Goal: Task Accomplishment & Management: Use online tool/utility

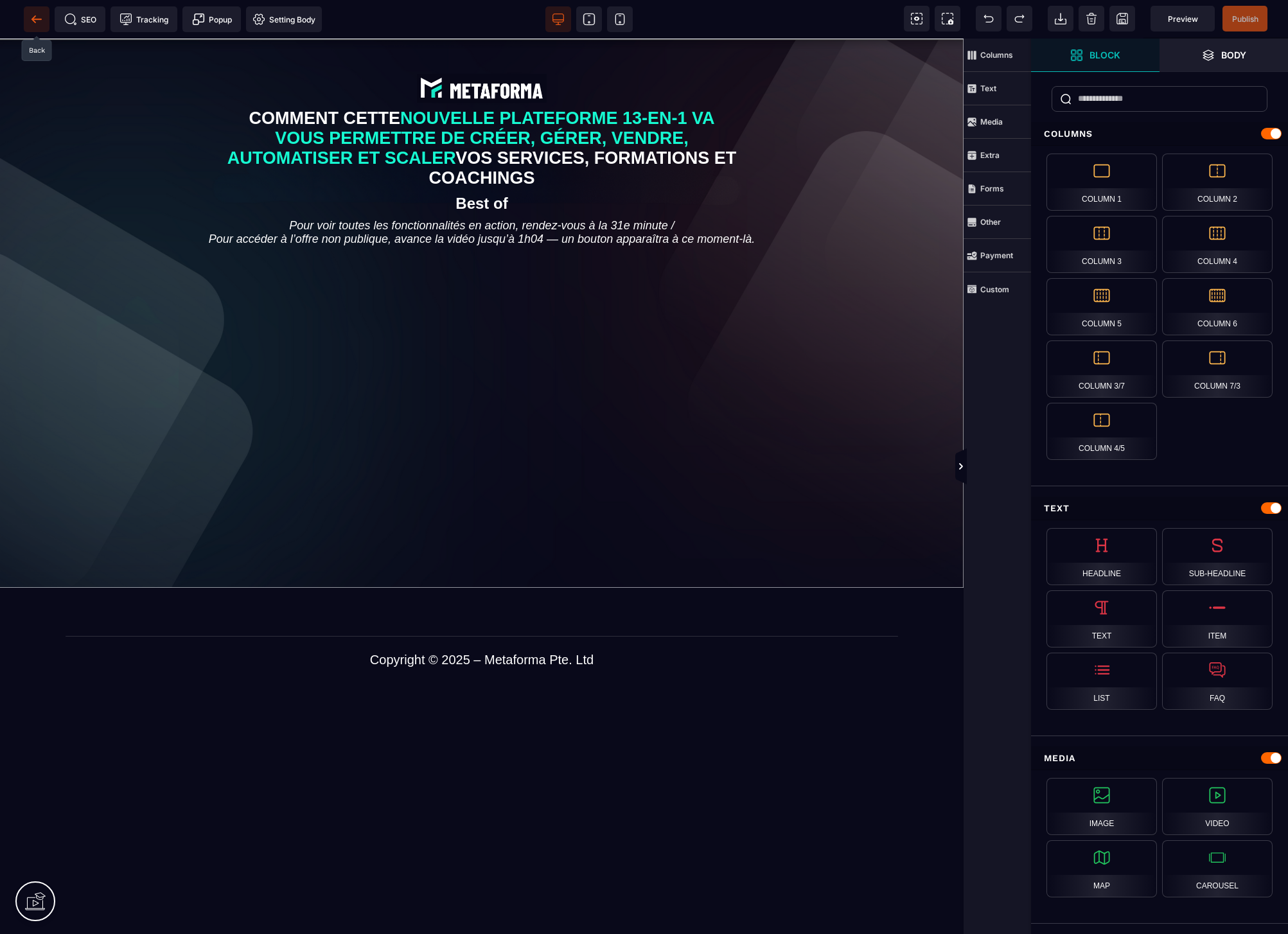
click at [47, 20] on span at bounding box center [36, 19] width 25 height 25
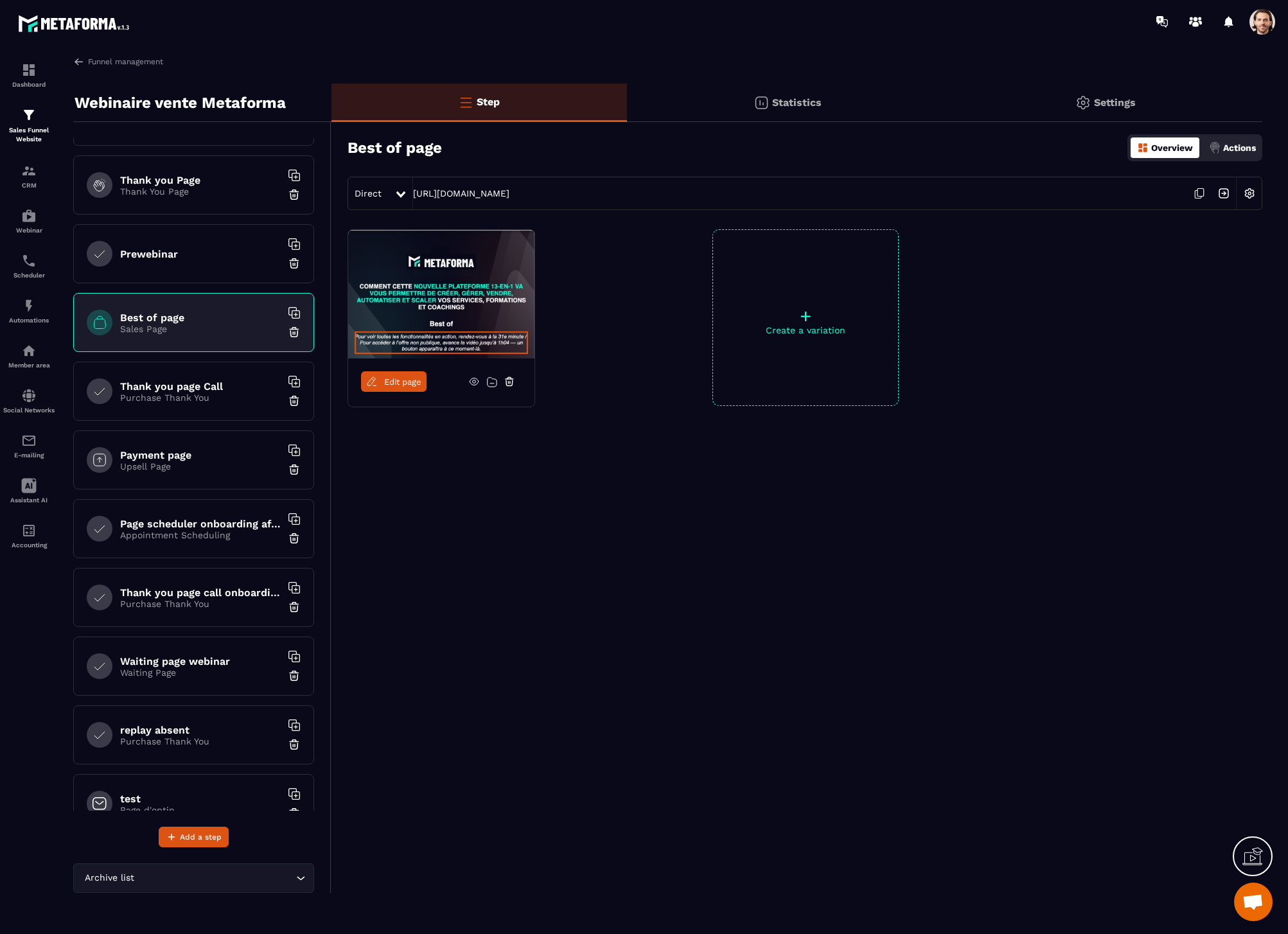
scroll to position [84, 0]
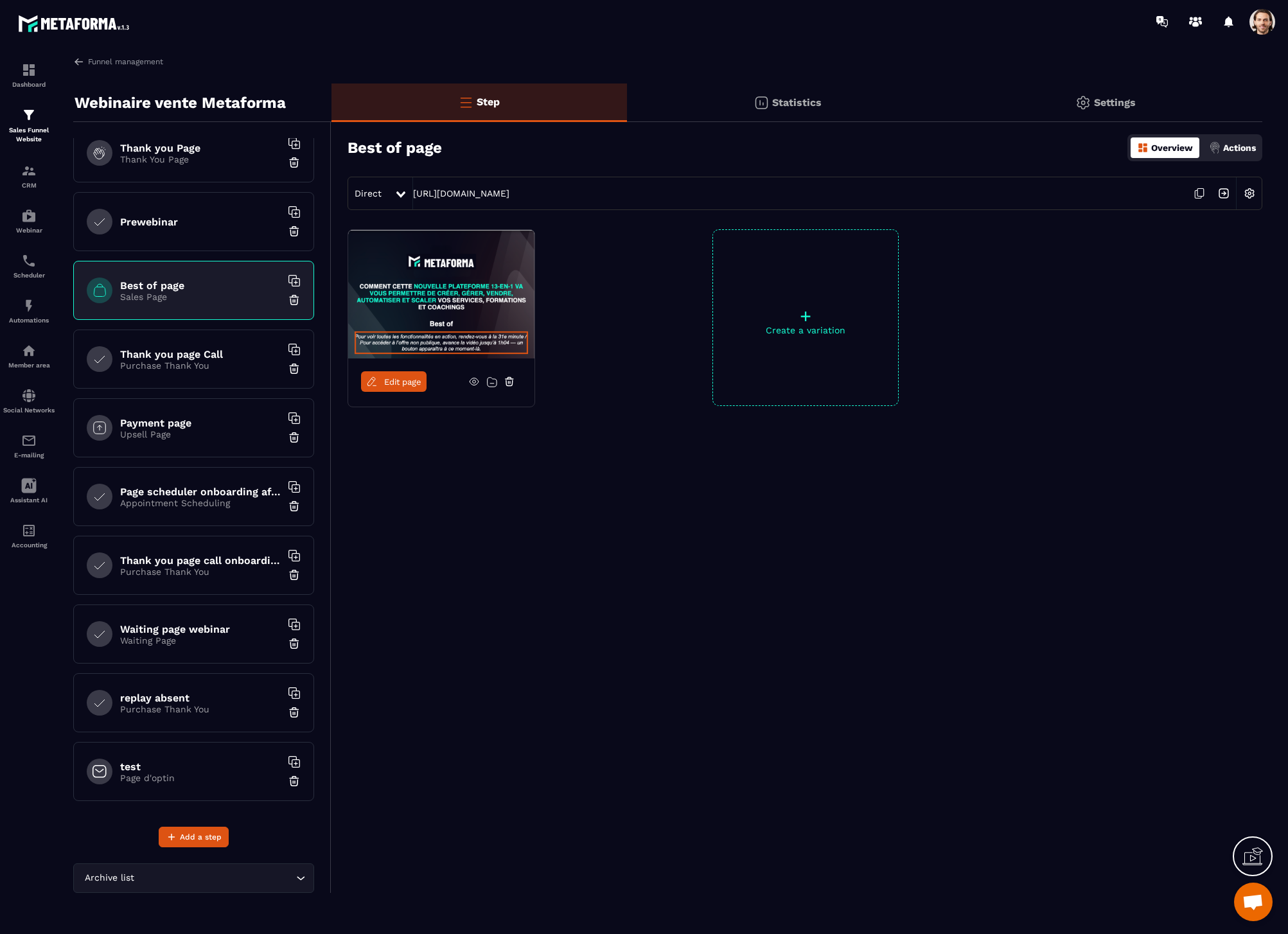
click at [216, 643] on p "Waiting Page" at bounding box center [200, 640] width 161 height 10
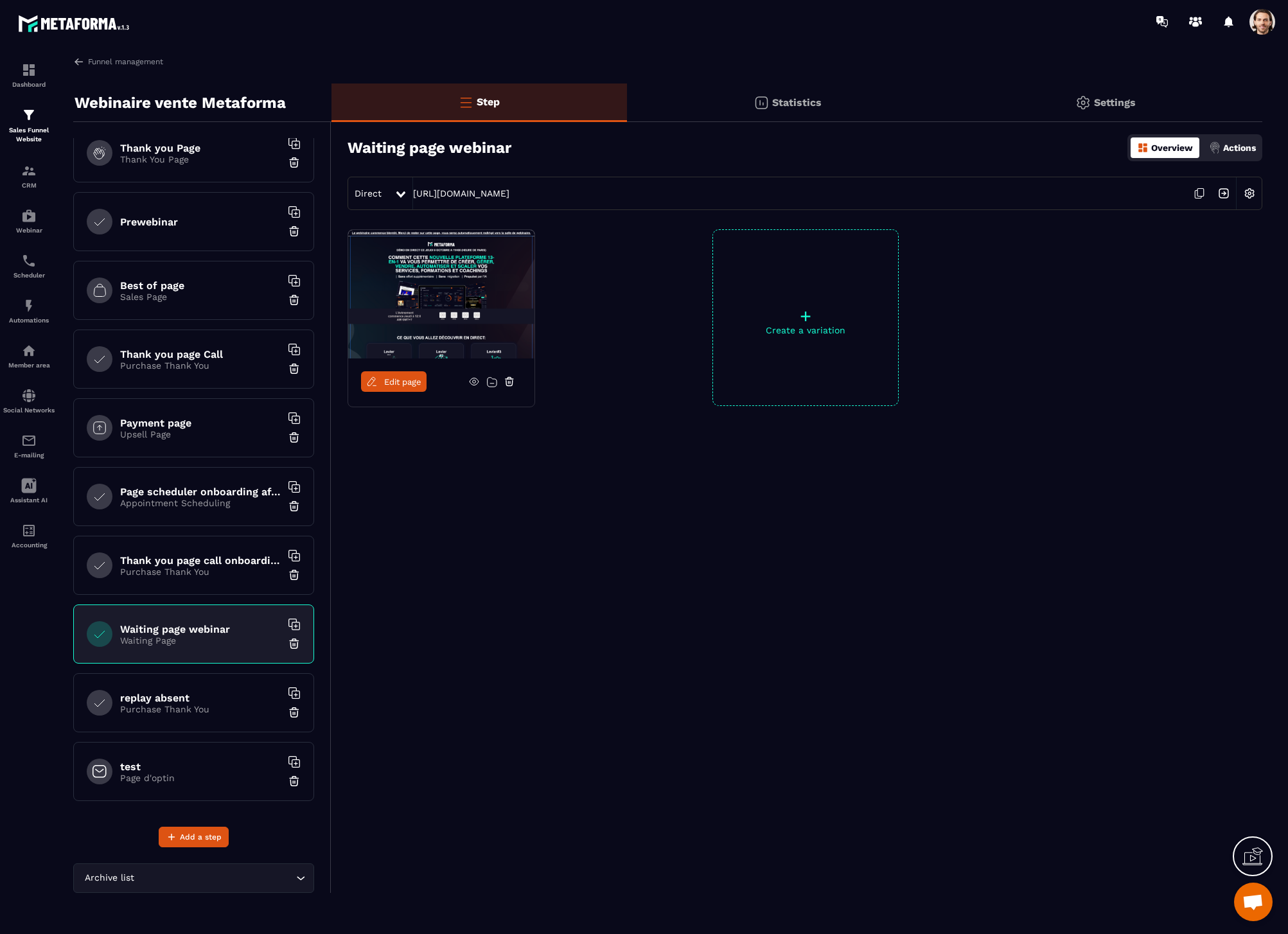
click at [409, 387] on link "Edit page" at bounding box center [393, 382] width 66 height 21
